Goal: Find specific page/section: Find specific page/section

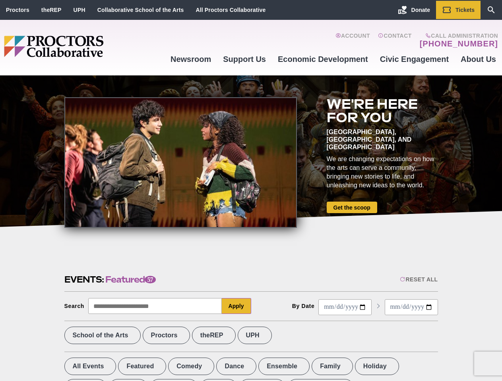
click at [251, 191] on div at bounding box center [180, 162] width 232 height 131
click at [418, 280] on div "Reset All" at bounding box center [419, 279] width 38 height 6
click at [236, 306] on button "Apply" at bounding box center [236, 306] width 29 height 16
